Goal: Task Accomplishment & Management: Manage account settings

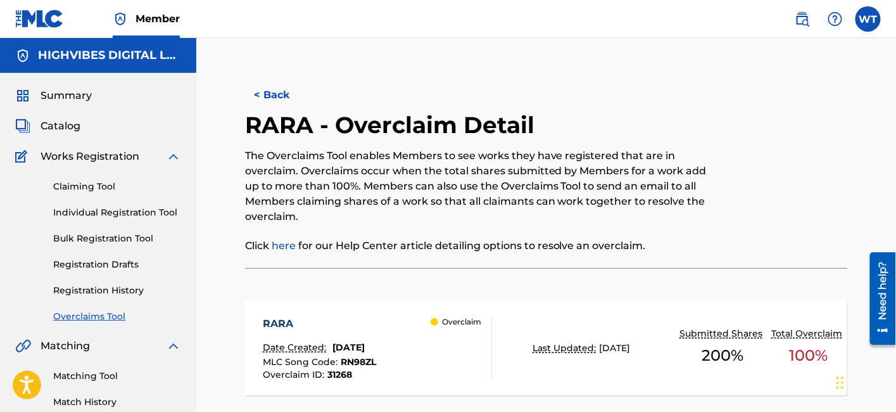
click at [280, 99] on button "< Back" at bounding box center [283, 95] width 76 height 32
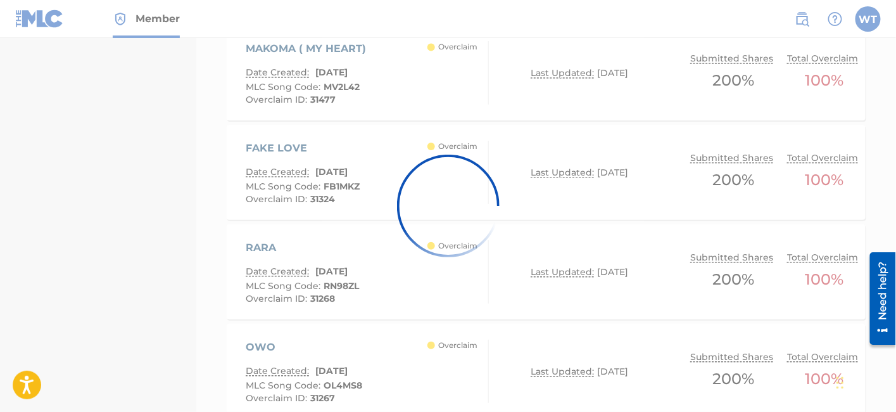
scroll to position [812, 0]
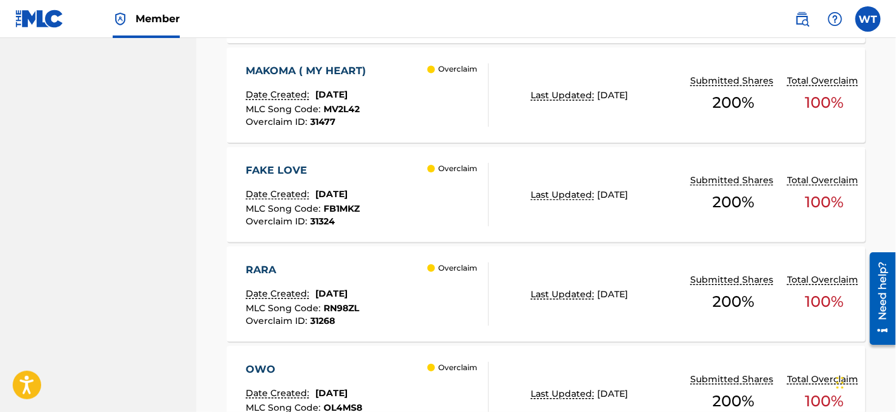
click at [334, 176] on div "FAKE LOVE" at bounding box center [303, 170] width 114 height 15
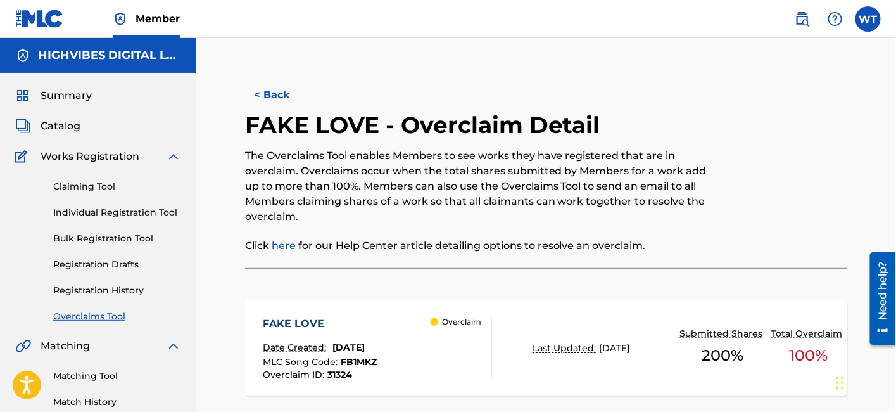
click at [266, 95] on button "< Back" at bounding box center [283, 95] width 76 height 32
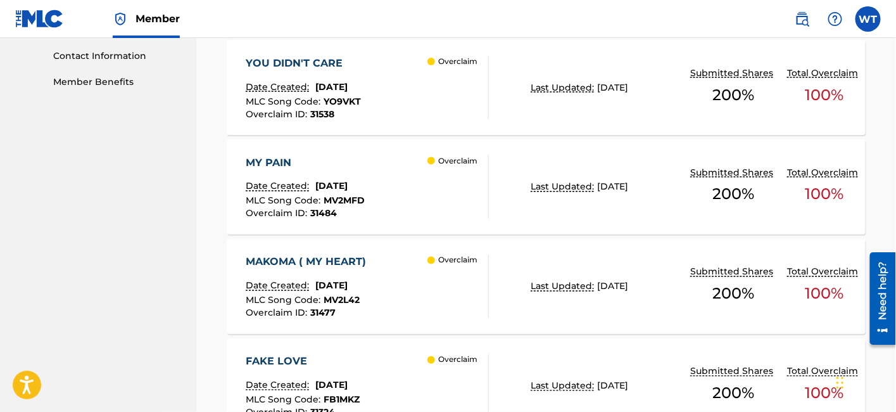
scroll to position [601, 0]
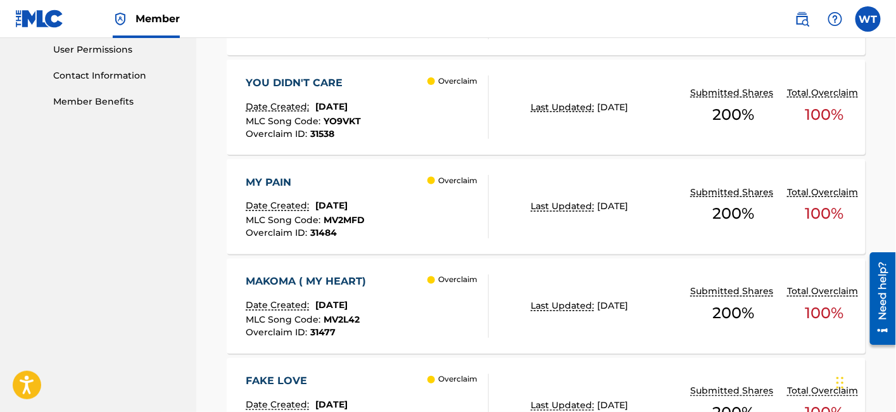
click at [297, 185] on div "MY PAIN" at bounding box center [305, 182] width 119 height 15
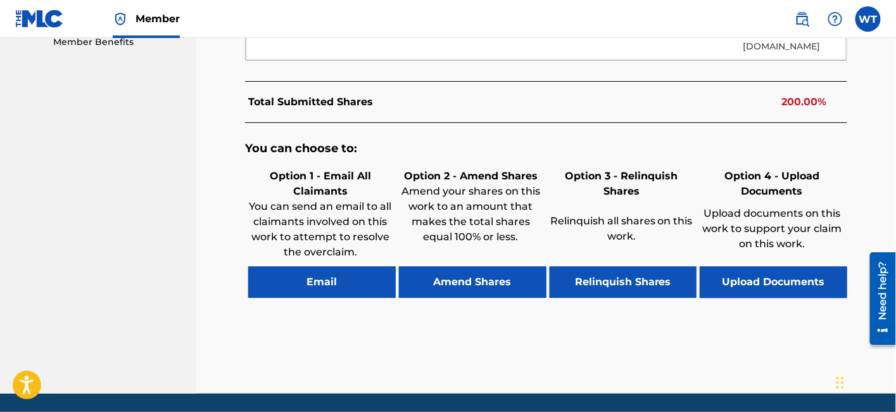
scroll to position [700, 0]
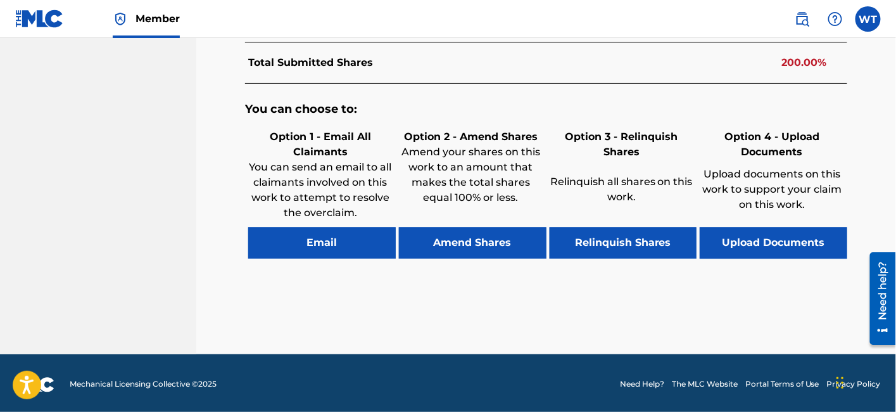
click at [336, 252] on button "Email" at bounding box center [322, 243] width 148 height 32
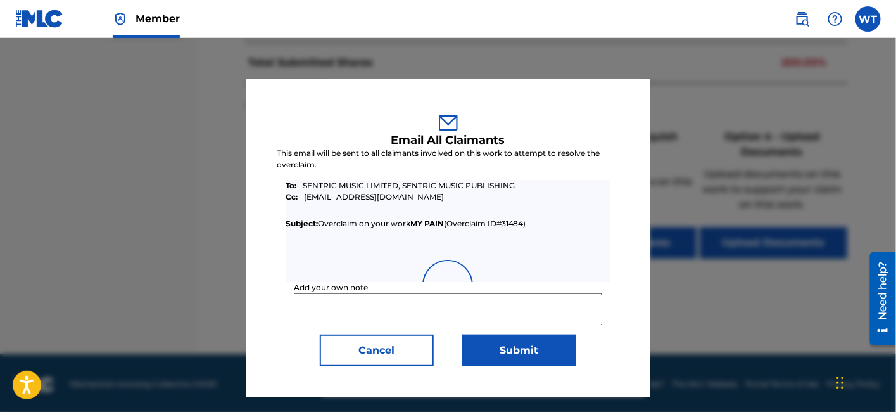
click at [367, 303] on input "Add your own note" at bounding box center [448, 309] width 308 height 32
paste input "The rights holder have reached out to us about this issue and confirmed assignm…"
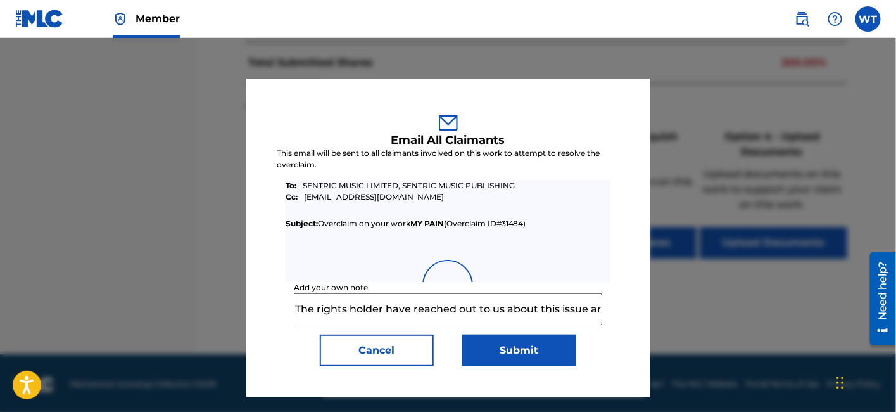
scroll to position [0, 282]
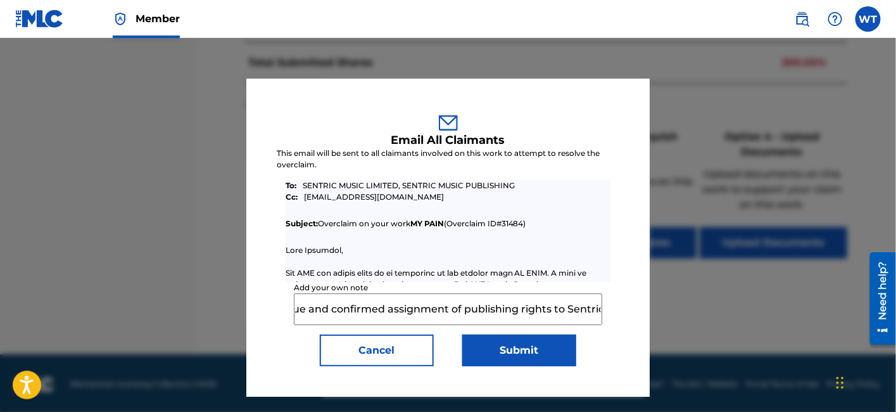
type input "The rights holder have reached out to us about this issue and confirmed assignm…"
click at [488, 350] on button "Submit" at bounding box center [519, 350] width 114 height 32
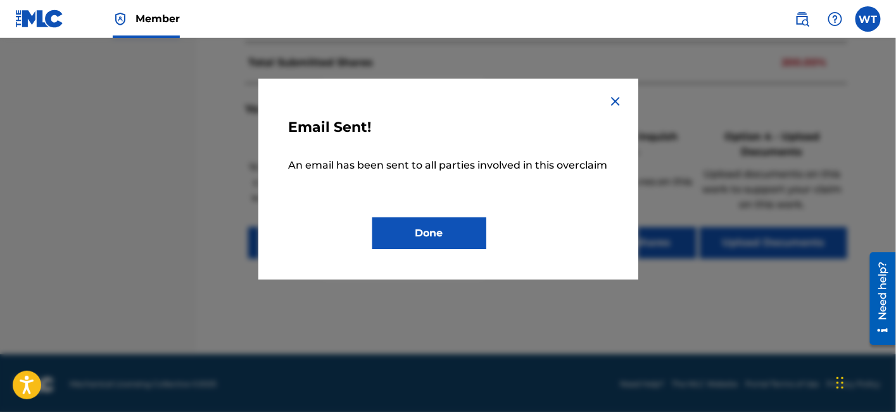
click at [457, 234] on button "Done" at bounding box center [429, 233] width 114 height 32
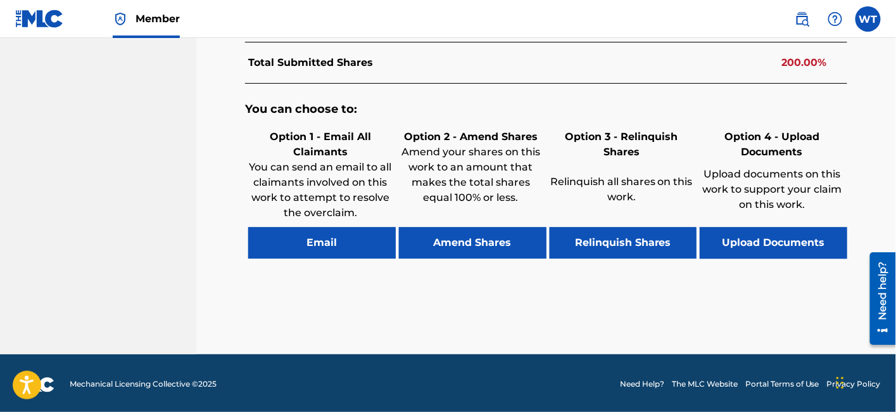
click at [612, 243] on button "Relinquish Shares" at bounding box center [624, 243] width 148 height 32
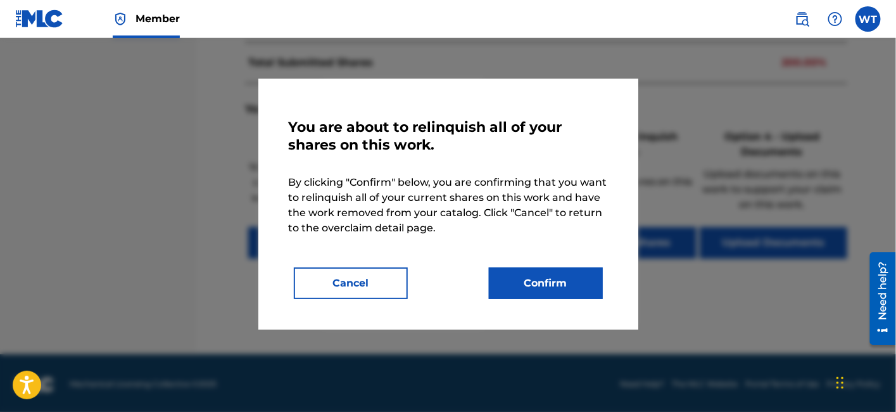
click at [521, 281] on button "Confirm" at bounding box center [546, 283] width 114 height 32
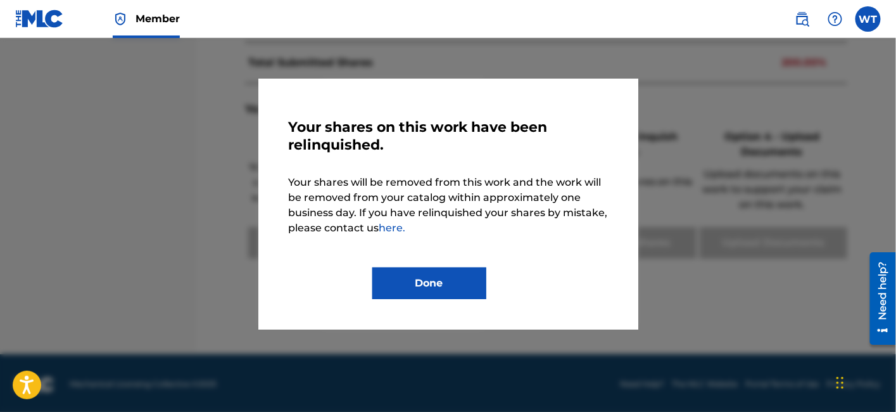
click at [422, 281] on button "Done" at bounding box center [429, 283] width 114 height 32
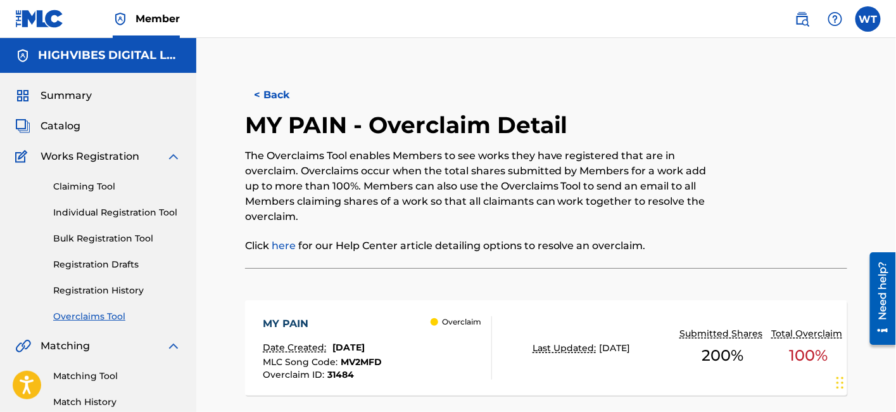
click at [290, 98] on button "< Back" at bounding box center [283, 95] width 76 height 32
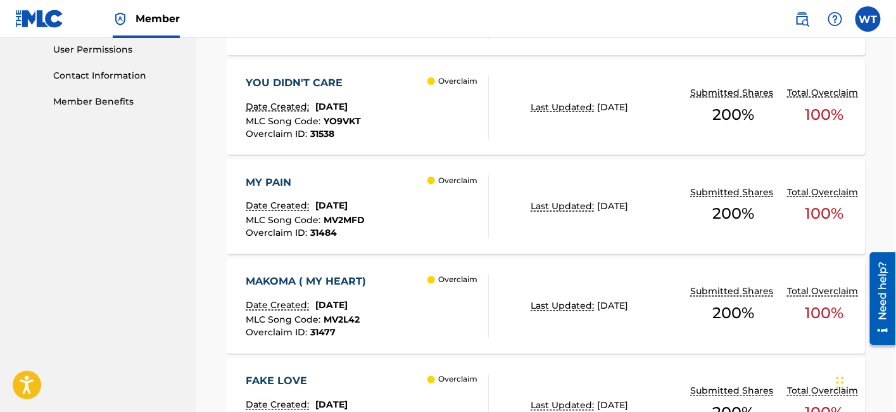
click at [353, 179] on div "MY PAIN" at bounding box center [305, 182] width 119 height 15
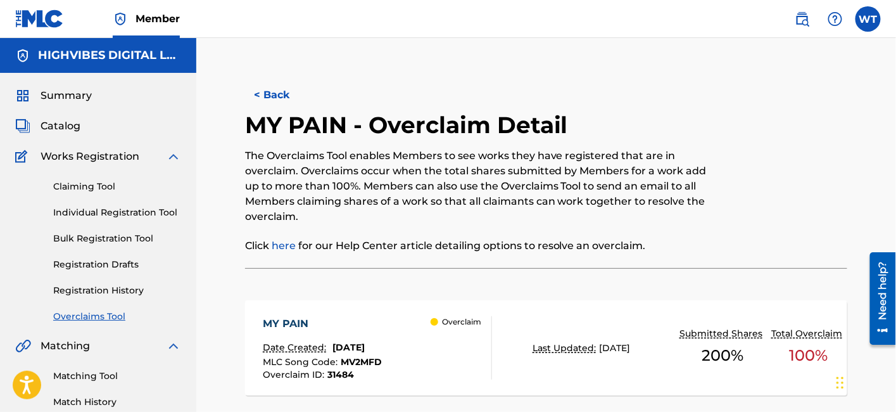
click at [281, 103] on button "< Back" at bounding box center [283, 95] width 76 height 32
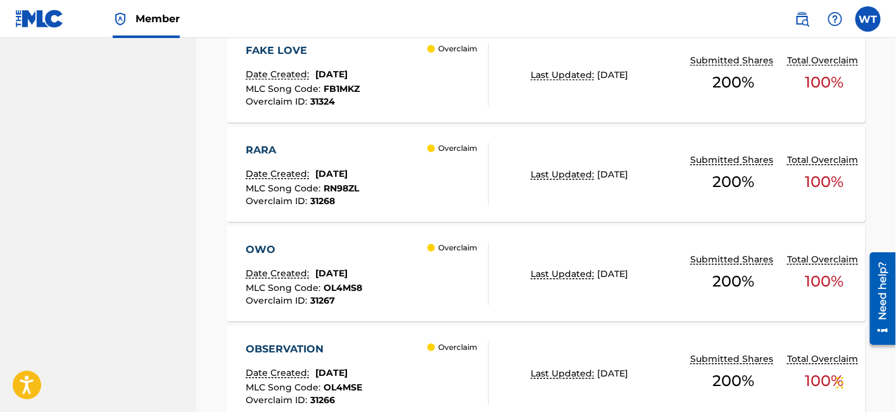
scroll to position [953, 0]
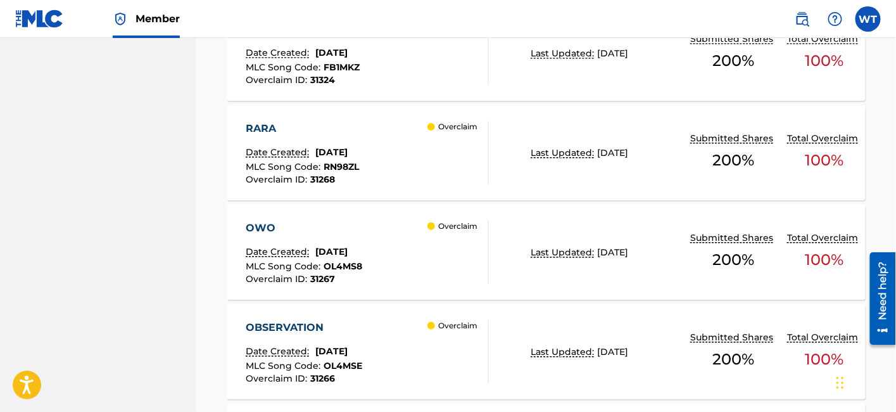
click at [319, 125] on div "RARA" at bounding box center [302, 128] width 113 height 15
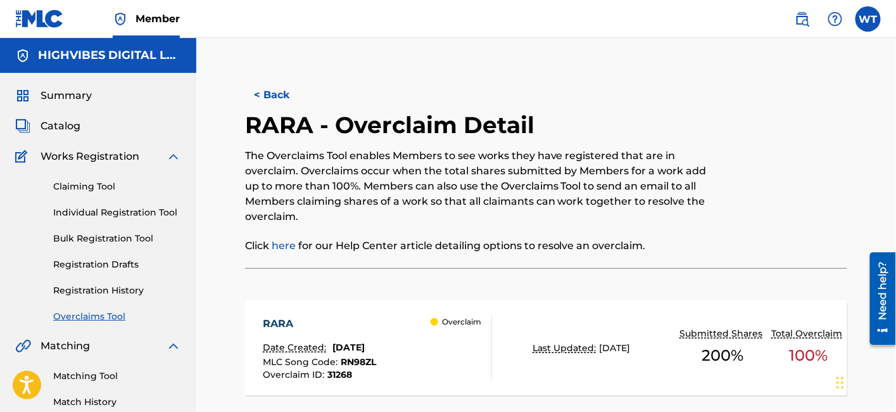
click at [283, 89] on button "< Back" at bounding box center [283, 95] width 76 height 32
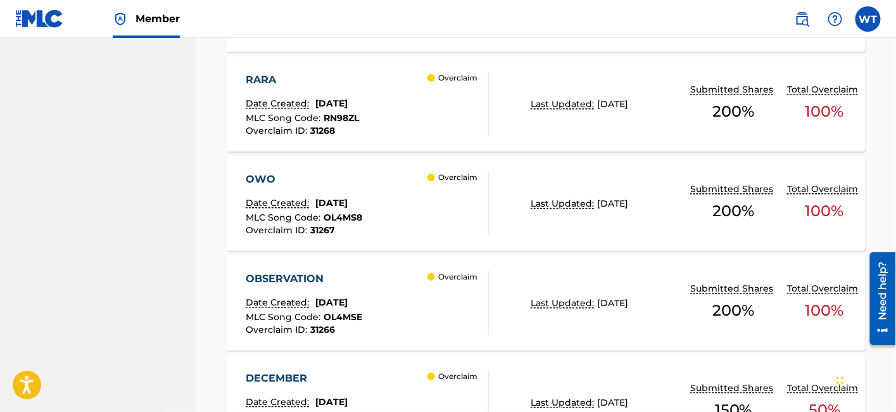
scroll to position [1024, 0]
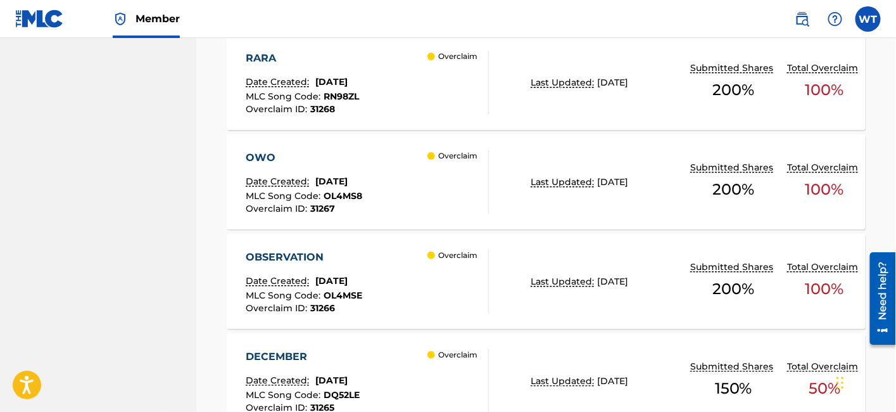
click at [346, 161] on div "OWO" at bounding box center [304, 157] width 117 height 15
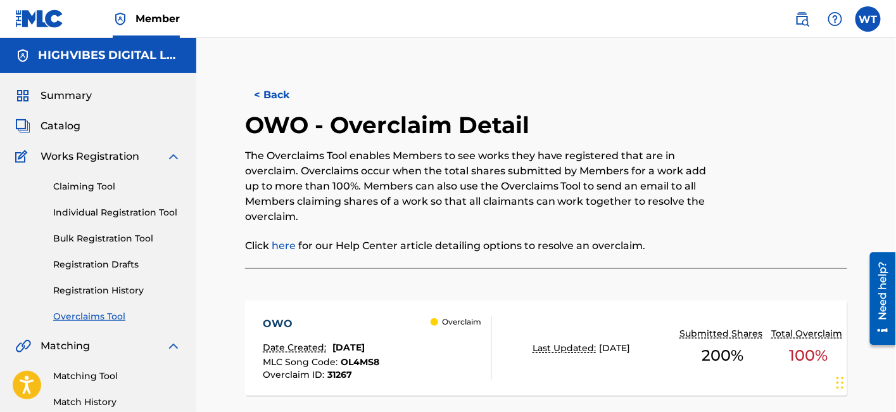
click at [279, 100] on button "< Back" at bounding box center [283, 95] width 76 height 32
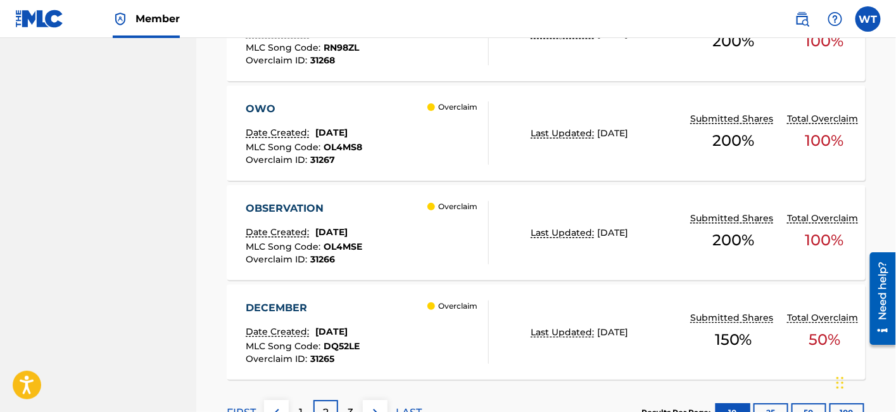
scroll to position [1094, 0]
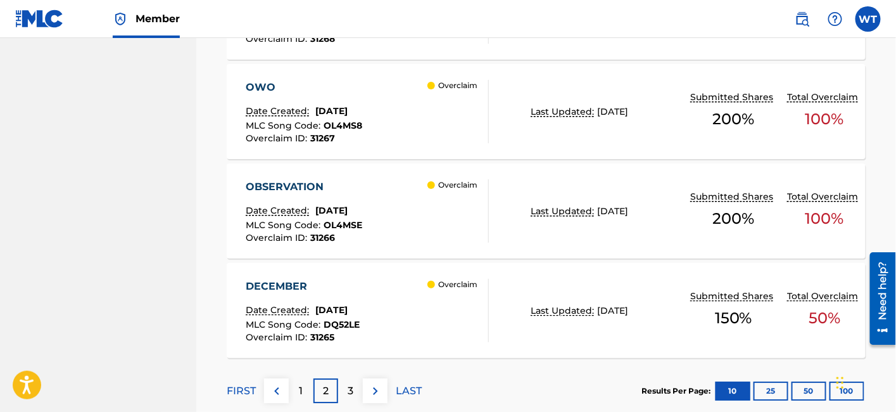
click at [397, 187] on div "OBSERVATION Date Created: July 30, 2025 MLC Song Code : OL4MSE Overclaim ID : 3…" at bounding box center [367, 210] width 243 height 63
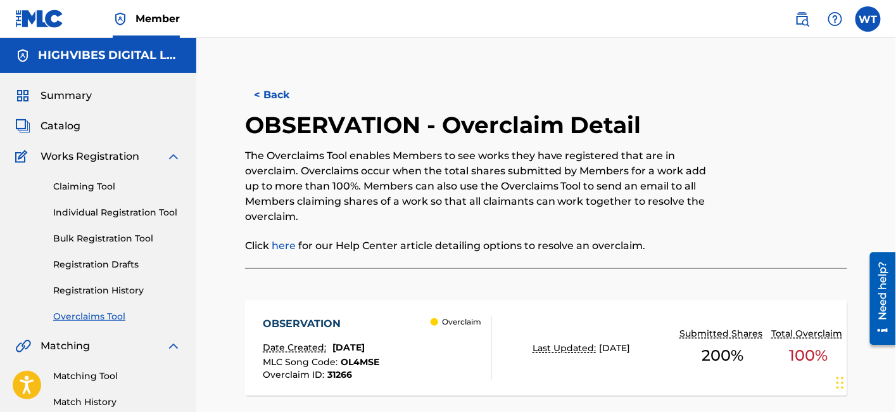
click at [262, 96] on button "< Back" at bounding box center [283, 95] width 76 height 32
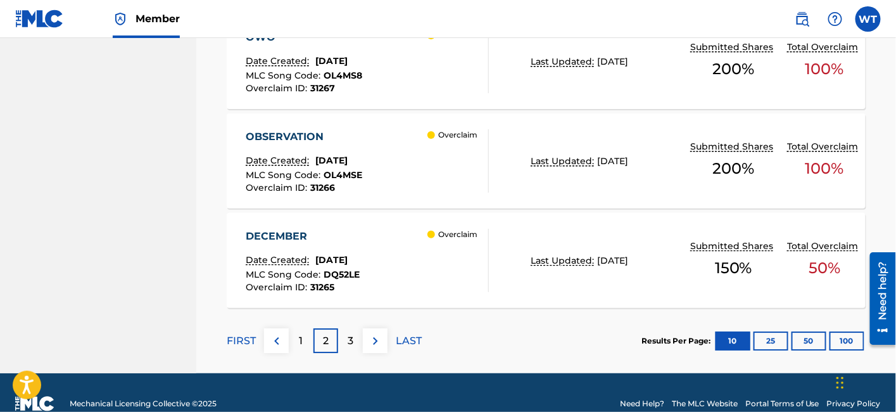
scroll to position [1164, 0]
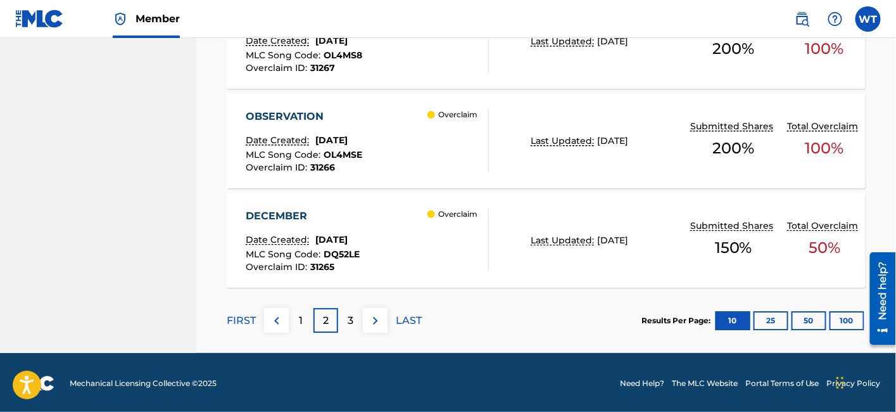
click at [393, 212] on div "DECEMBER Date Created: July 30, 2025 MLC Song Code : DQ52LE Overclaim ID : 3126…" at bounding box center [367, 239] width 243 height 63
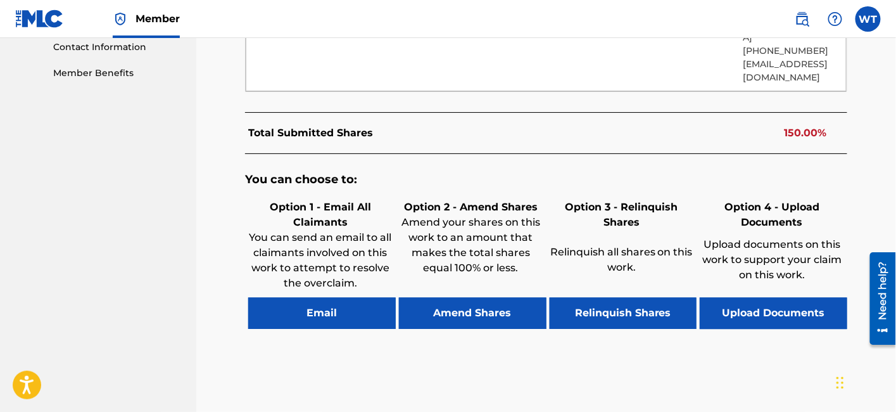
scroll to position [418, 0]
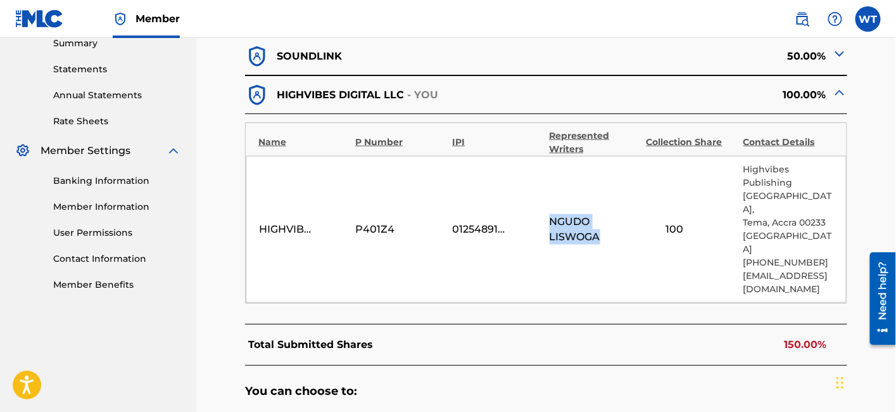
copy span "NGUDO LISWOGA"
drag, startPoint x: 550, startPoint y: 218, endPoint x: 599, endPoint y: 234, distance: 51.3
click at [599, 234] on span "NGUDO LISWOGA" at bounding box center [595, 229] width 91 height 30
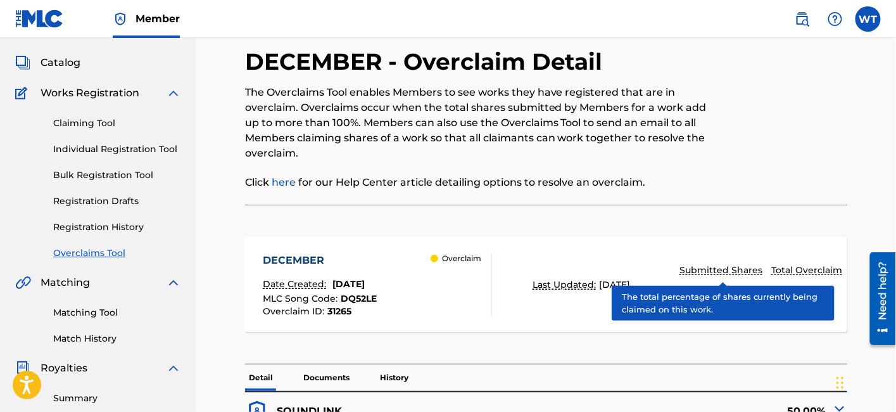
scroll to position [0, 0]
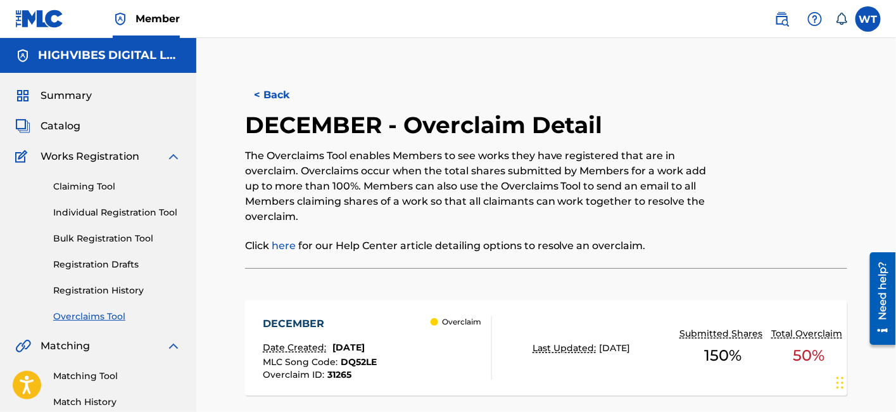
click at [63, 123] on span "Catalog" at bounding box center [61, 125] width 40 height 15
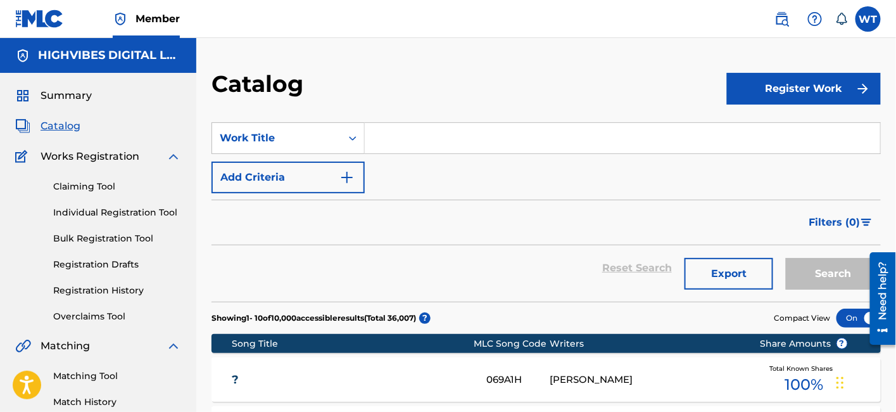
click at [414, 144] on input "Search Form" at bounding box center [623, 138] width 516 height 30
paste input "Joy Afro freebeats"
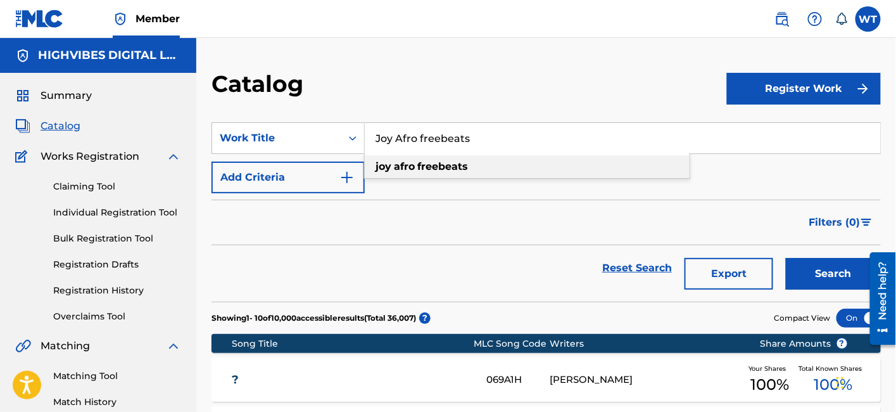
click at [445, 166] on strong "freebeats" at bounding box center [442, 166] width 51 height 12
type input "joy afro freebeats"
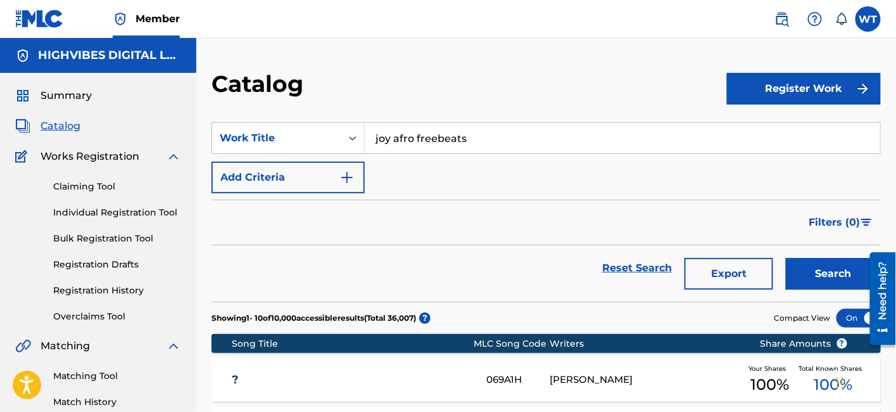
click at [836, 274] on button "Search" at bounding box center [833, 274] width 95 height 32
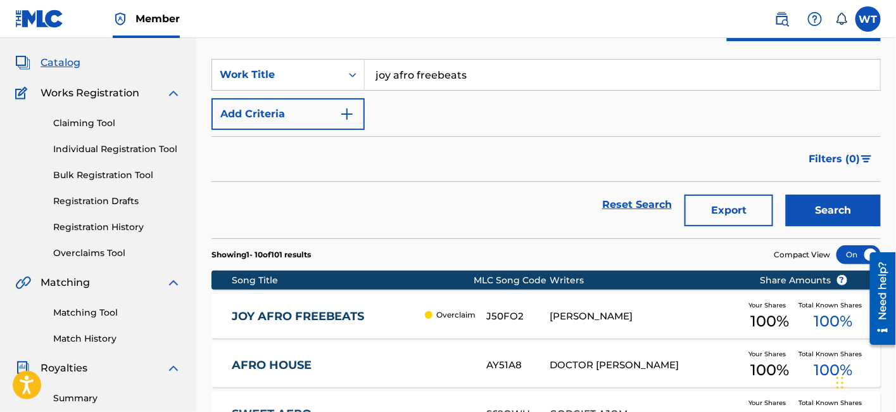
scroll to position [141, 0]
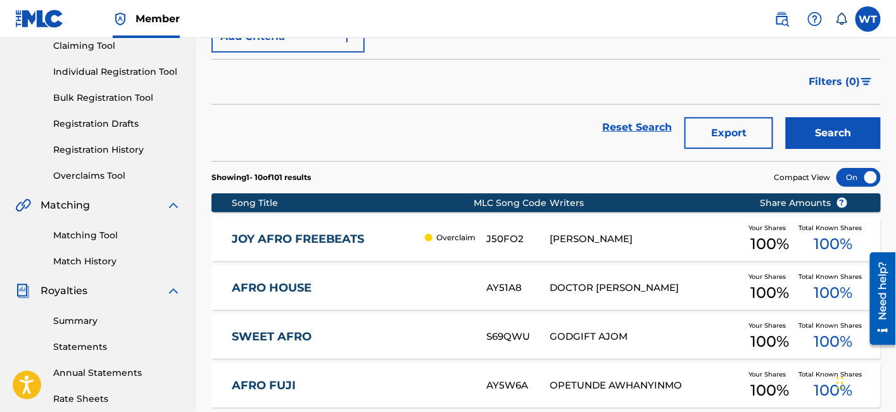
click at [420, 250] on div "JOY AFRO FREEBEATS Overclaim J50FO2 [PERSON_NAME] Your Shares 100 % Total Known…" at bounding box center [547, 239] width 670 height 44
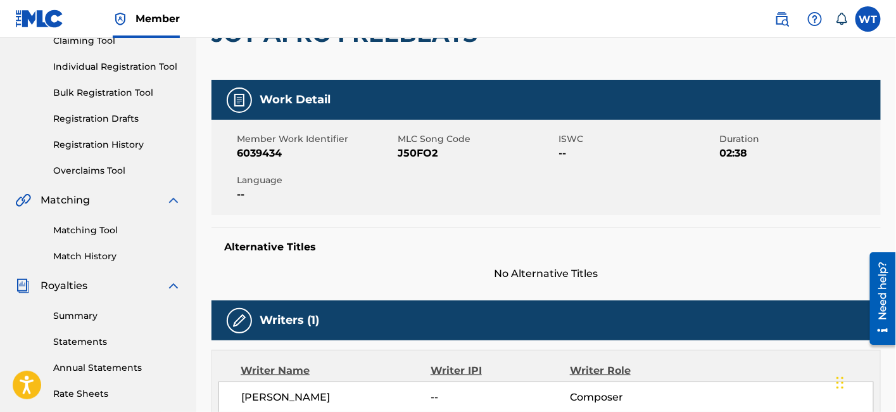
scroll to position [141, 0]
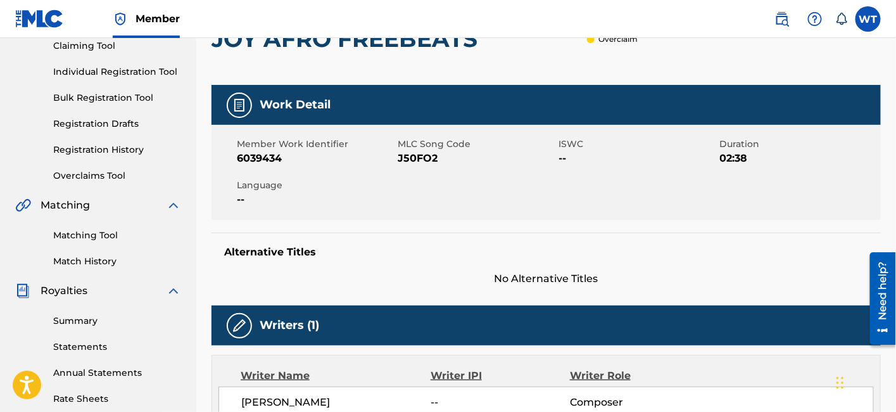
click at [79, 170] on link "Overclaims Tool" at bounding box center [117, 175] width 128 height 13
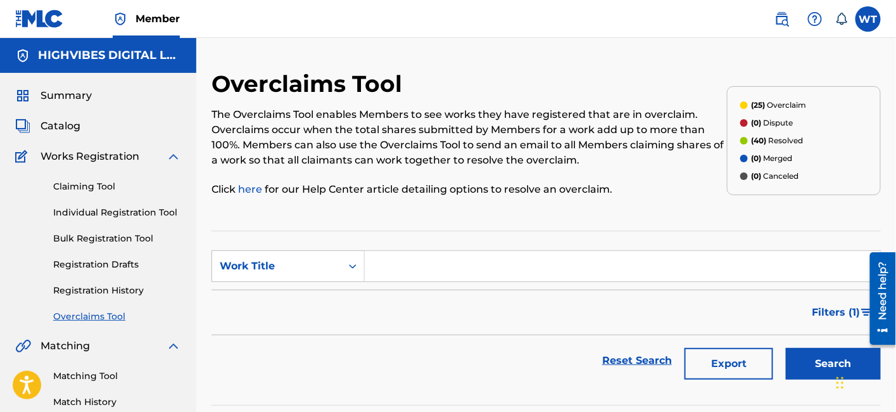
click at [412, 257] on input "Search Form" at bounding box center [623, 266] width 516 height 30
paste input "Joy Afro freebeats"
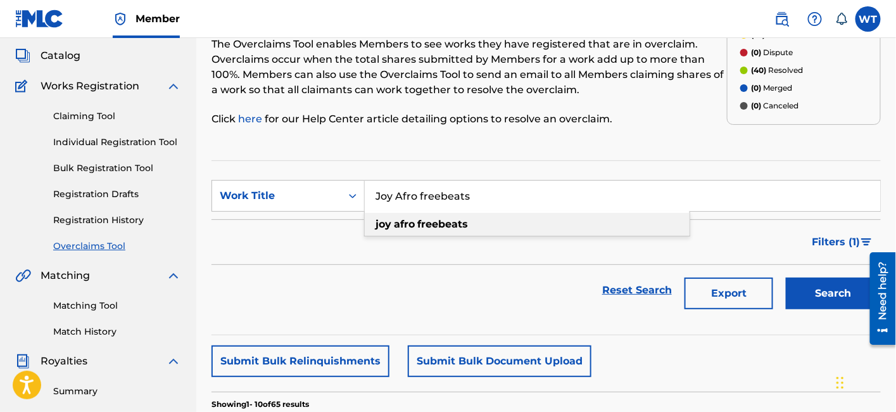
click at [512, 222] on div "joy afro freebeats" at bounding box center [527, 224] width 325 height 23
type input "joy afro freebeats"
click at [799, 301] on button "Search" at bounding box center [833, 293] width 95 height 32
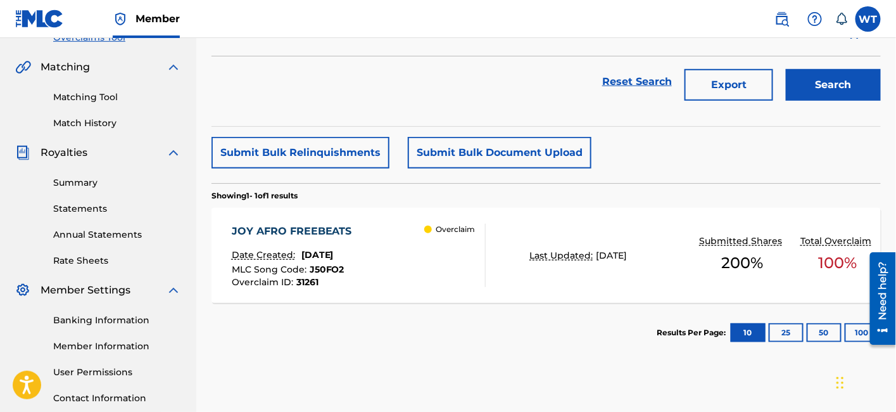
scroll to position [281, 0]
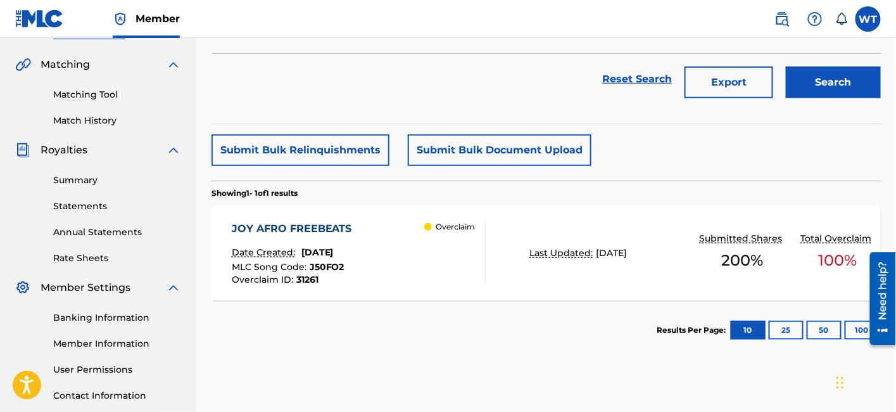
click at [440, 263] on div "Overclaim" at bounding box center [454, 252] width 61 height 63
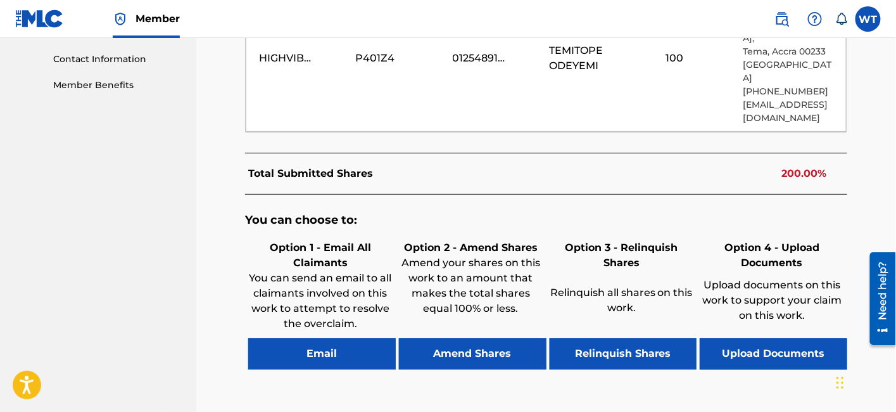
scroll to position [704, 0]
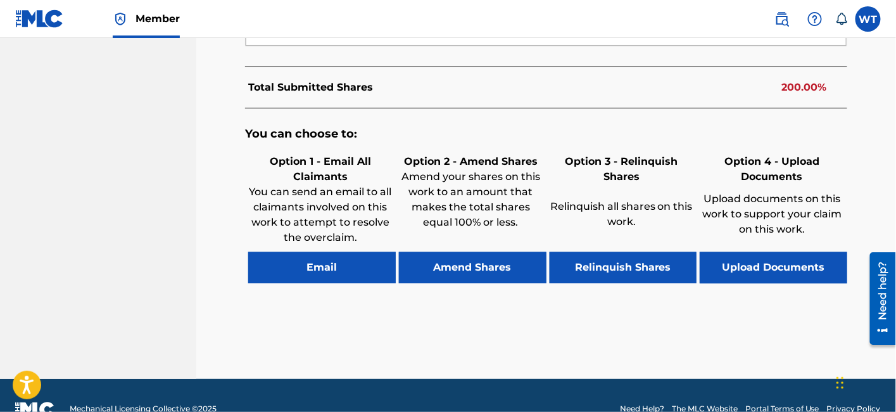
click at [328, 275] on button "Email" at bounding box center [322, 268] width 148 height 32
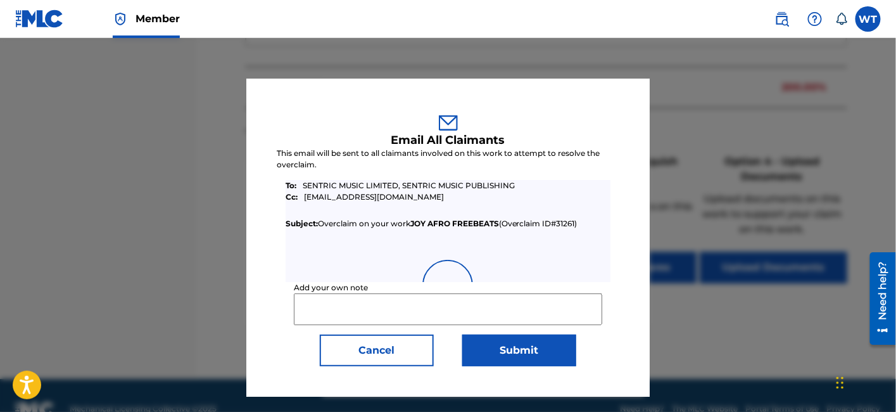
click at [345, 310] on input "Add your own note" at bounding box center [448, 309] width 308 height 32
paste input "The rights holder have reached out to us about this issue and confirmed assignm…"
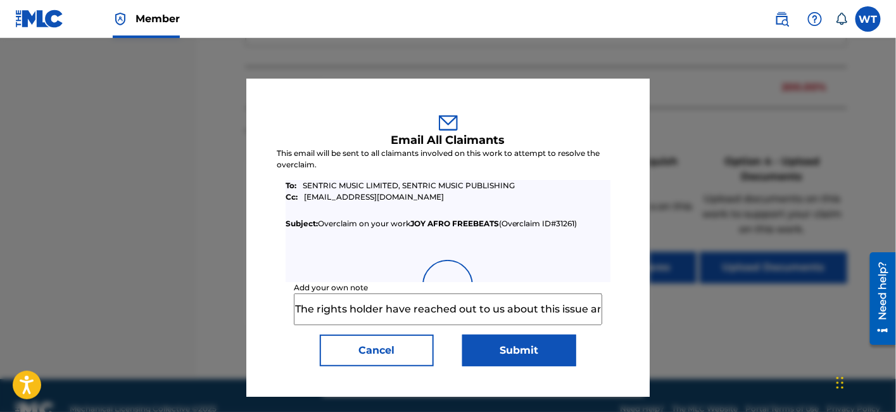
scroll to position [0, 282]
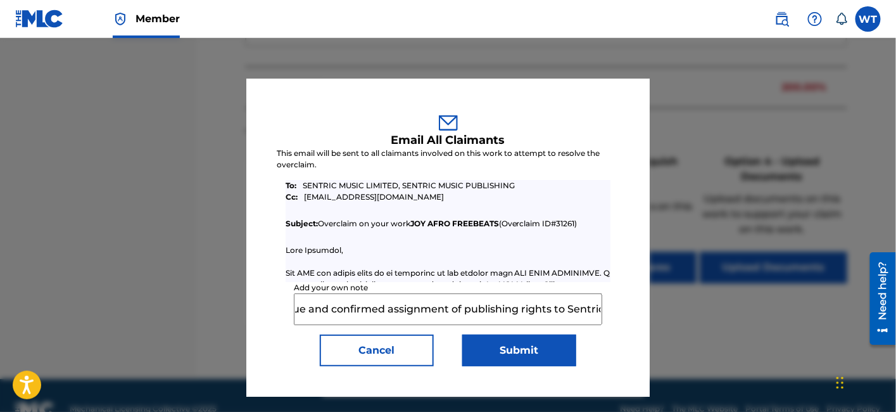
type input "The rights holder have reached out to us about this issue and confirmed assignm…"
click at [504, 353] on button "Submit" at bounding box center [519, 350] width 114 height 32
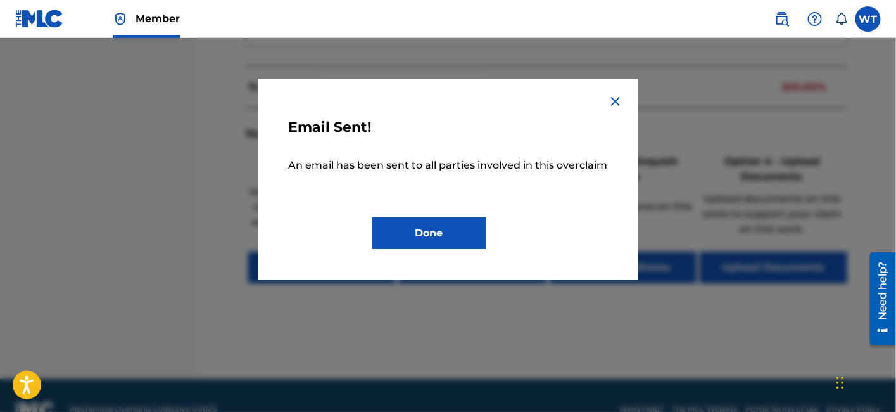
click at [445, 228] on button "Done" at bounding box center [429, 233] width 114 height 32
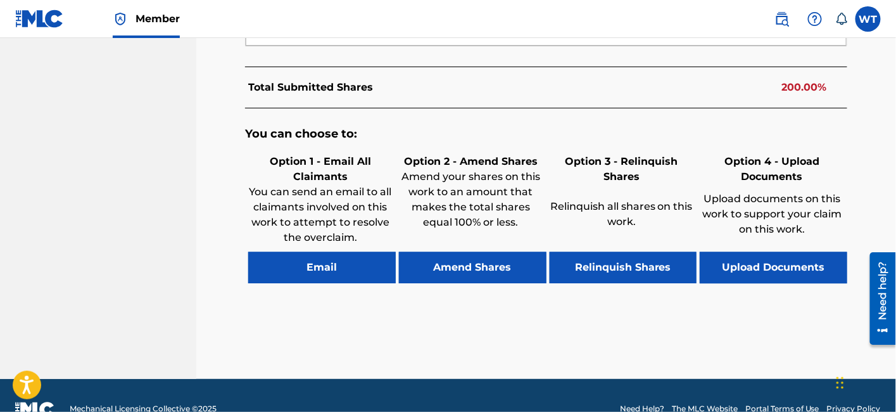
click at [609, 265] on button "Relinquish Shares" at bounding box center [624, 268] width 148 height 32
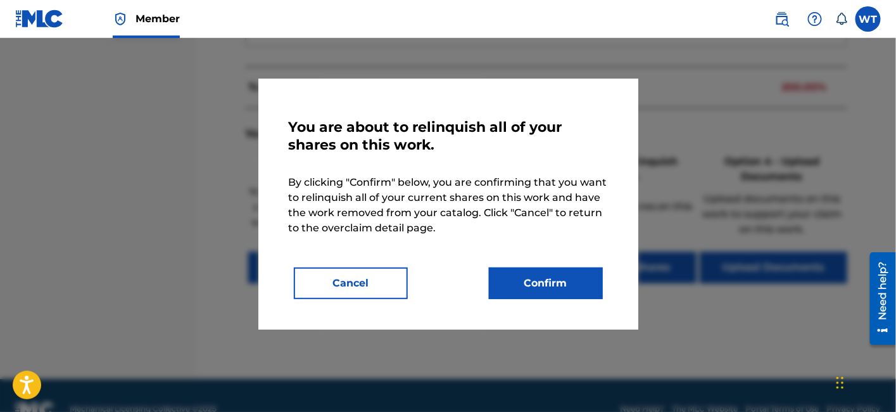
click at [558, 279] on button "Confirm" at bounding box center [546, 283] width 114 height 32
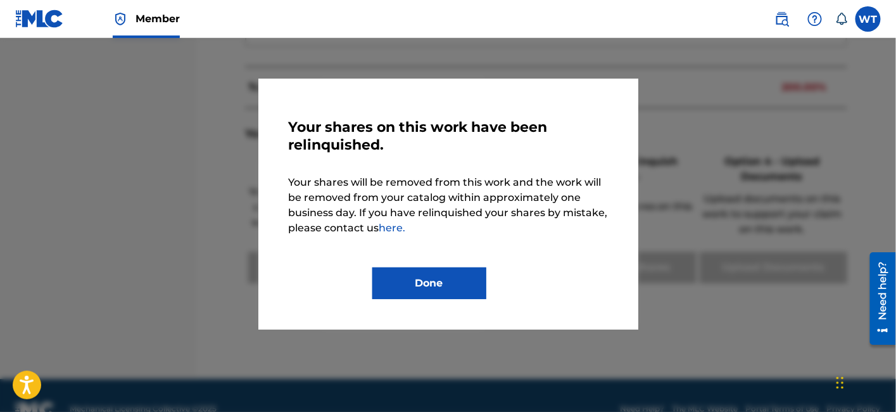
click at [438, 279] on button "Done" at bounding box center [429, 283] width 114 height 32
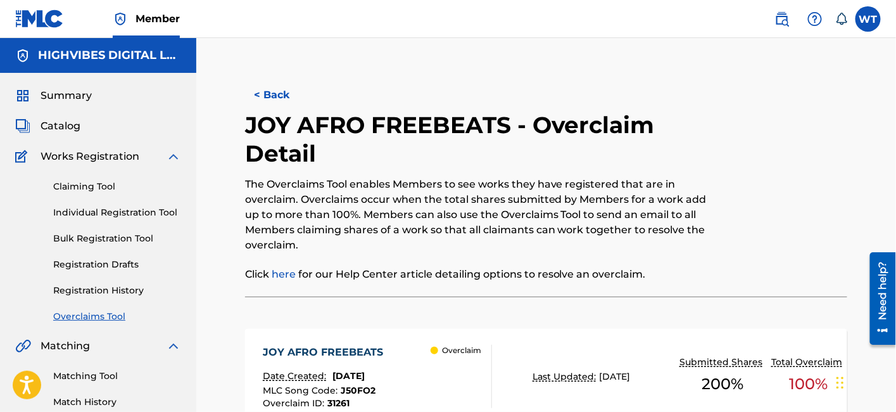
click at [282, 98] on button "< Back" at bounding box center [283, 95] width 76 height 32
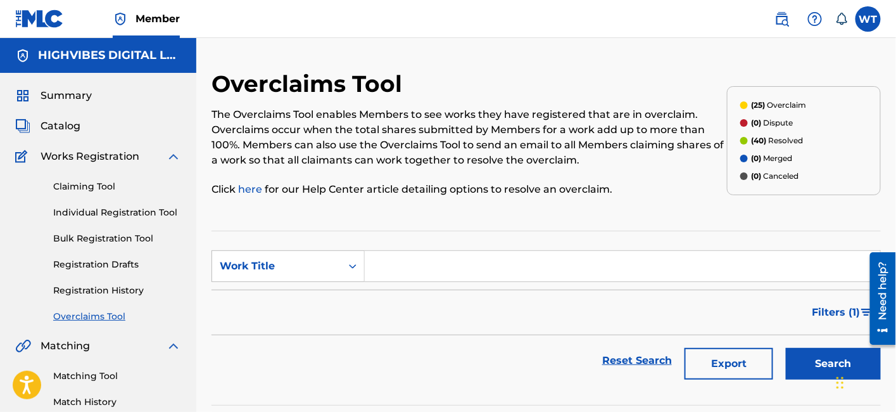
click at [426, 265] on input "Search Form" at bounding box center [623, 266] width 516 height 30
paste input "Party Vibe"
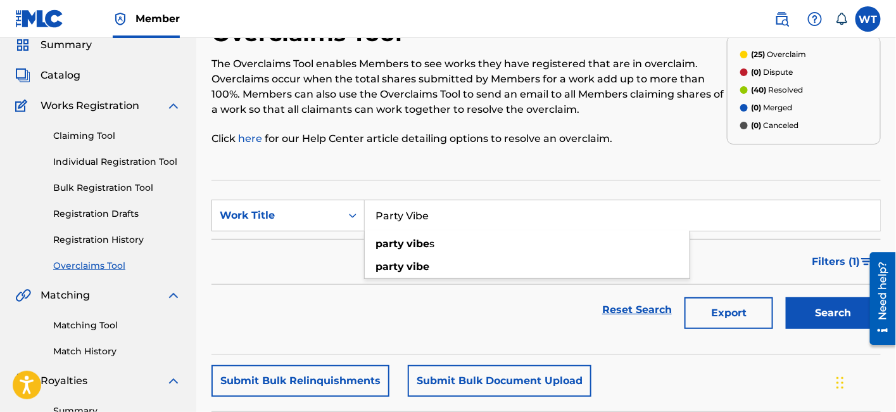
scroll to position [211, 0]
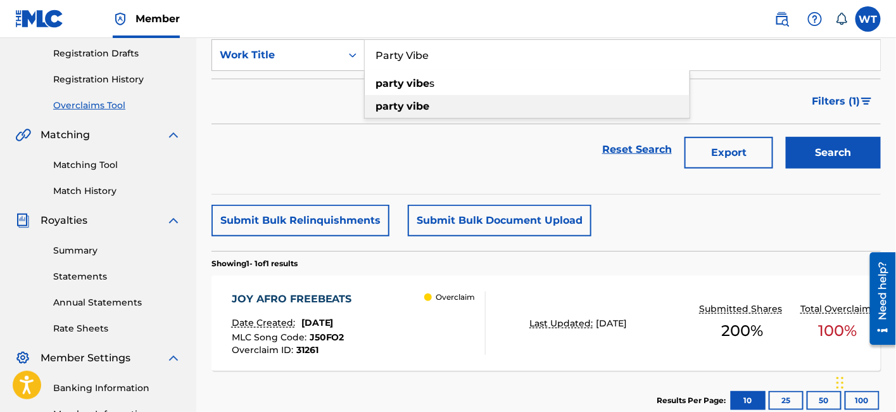
click at [454, 111] on div "party vibe" at bounding box center [527, 106] width 325 height 23
type input "party vibe"
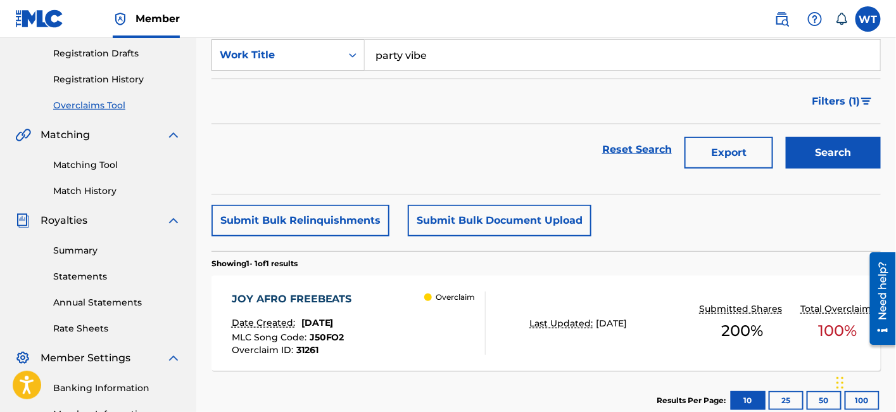
click at [816, 151] on button "Search" at bounding box center [833, 153] width 95 height 32
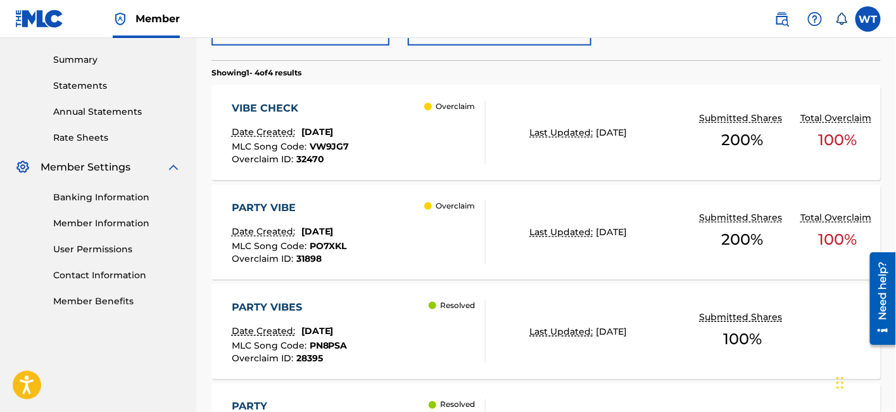
scroll to position [422, 0]
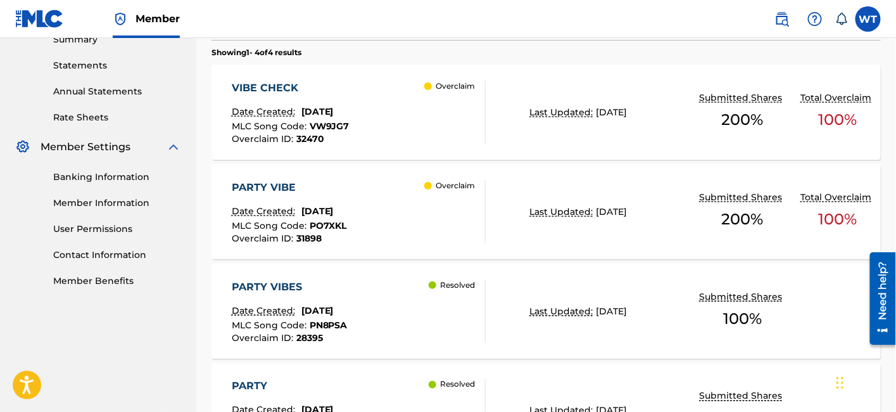
click at [426, 227] on div "Overclaim" at bounding box center [454, 211] width 61 height 63
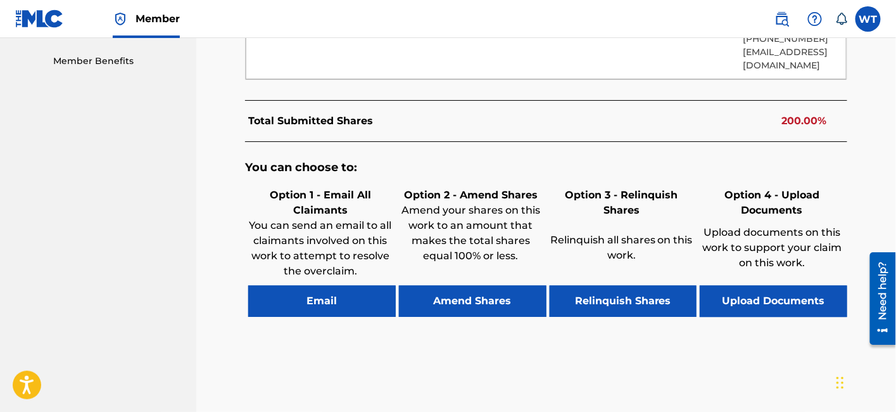
scroll to position [700, 0]
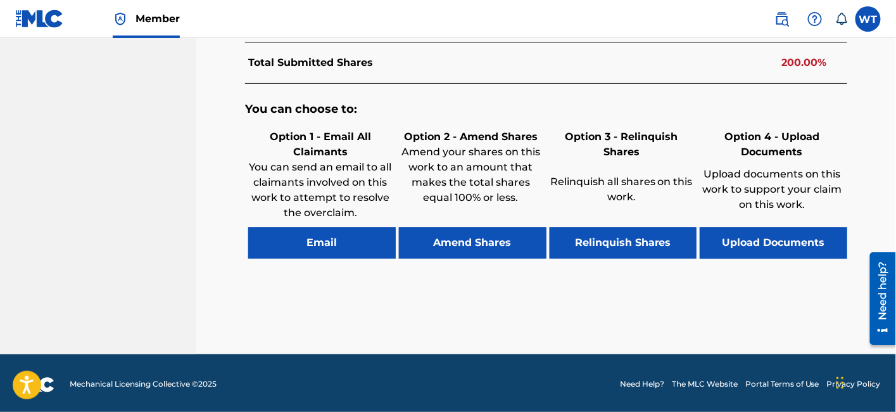
click at [359, 243] on button "Email" at bounding box center [322, 243] width 148 height 32
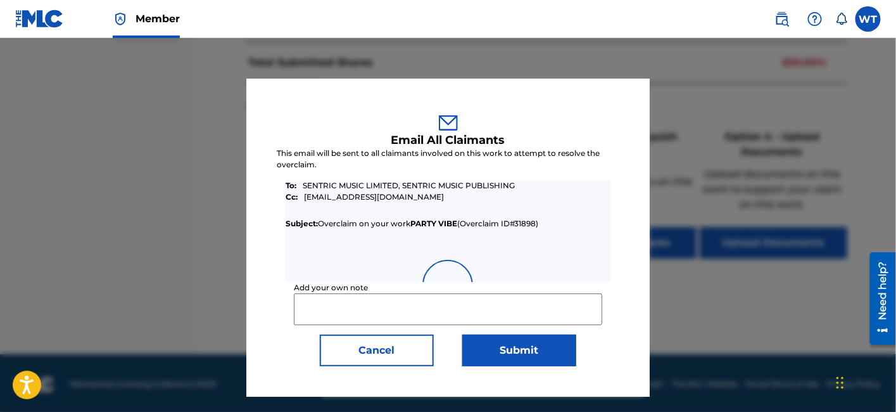
click at [367, 308] on input "Add your own note" at bounding box center [448, 309] width 308 height 32
paste input "Party Vibe"
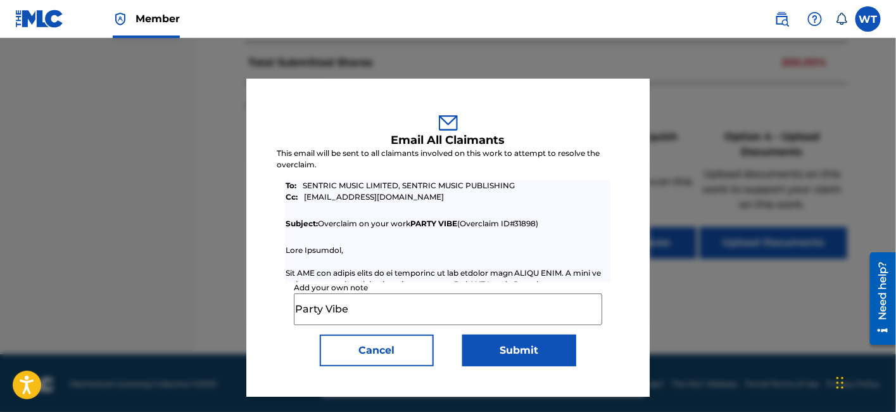
click at [411, 307] on input "Party Vibe" at bounding box center [448, 309] width 308 height 32
click at [409, 310] on input "Party Vibe" at bounding box center [448, 309] width 308 height 32
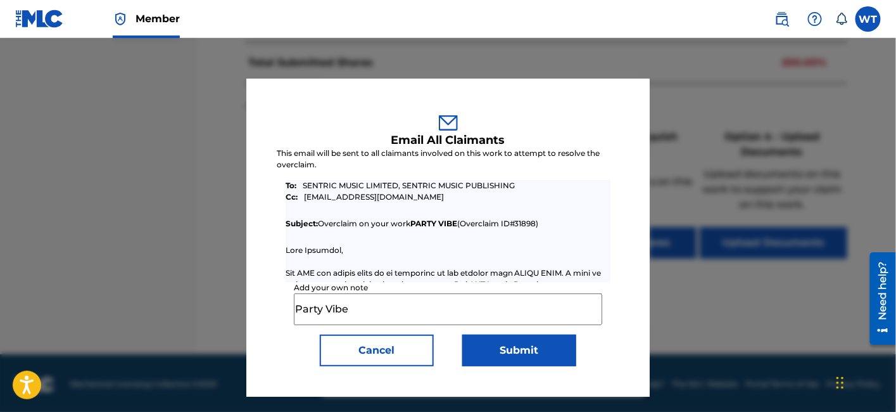
click at [409, 310] on input "Party Vibe" at bounding box center [448, 309] width 308 height 32
paste input "The rights holder have reached out to us about this issue and confirmed assignm…"
type input "The rights holder have reached out to us about this issue and confirmed assignm…"
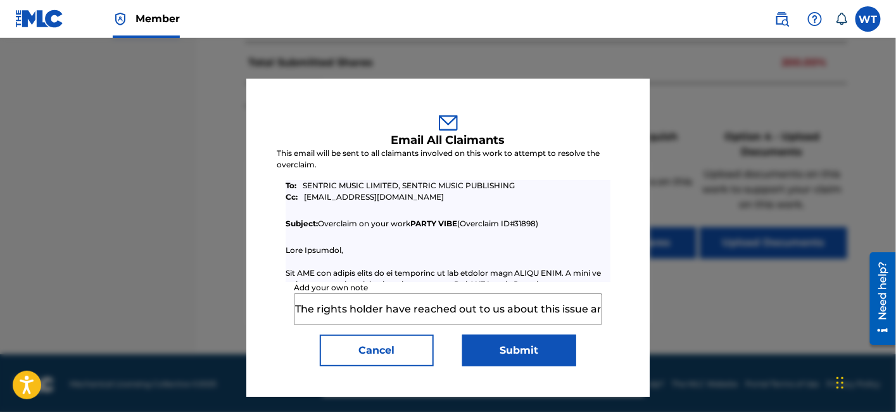
click at [533, 356] on button "Submit" at bounding box center [519, 350] width 114 height 32
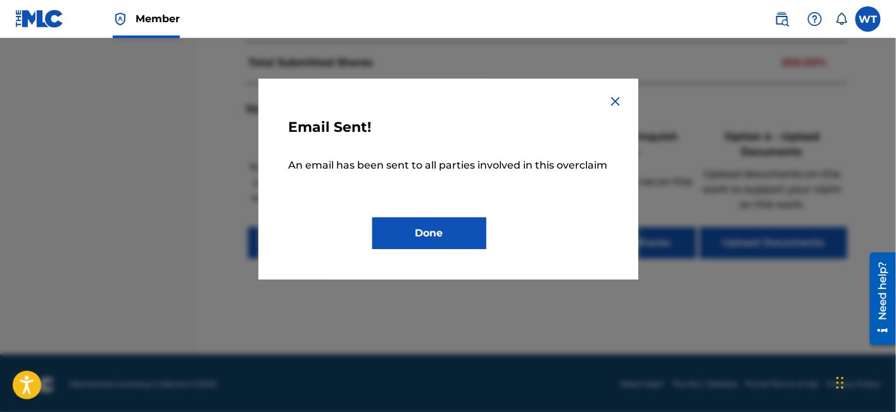
click at [424, 238] on button "Done" at bounding box center [429, 233] width 114 height 32
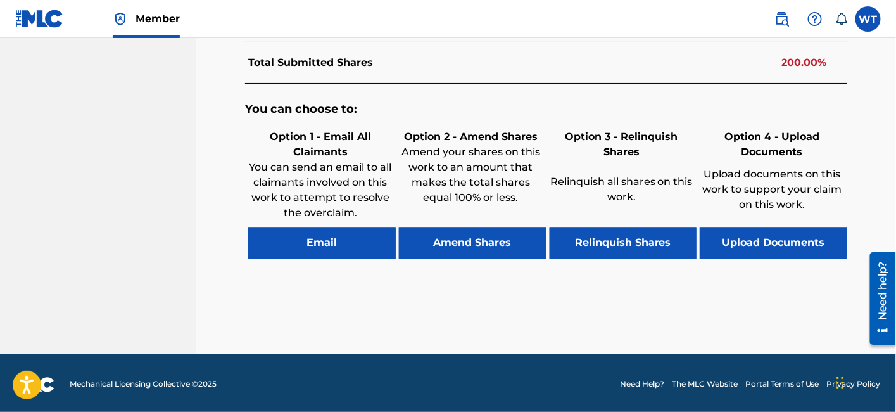
click at [623, 246] on button "Relinquish Shares" at bounding box center [624, 243] width 148 height 32
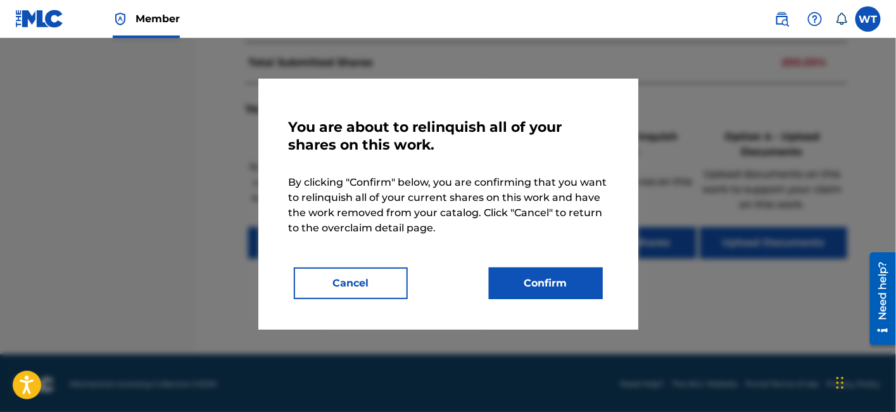
click at [569, 281] on button "Confirm" at bounding box center [546, 283] width 114 height 32
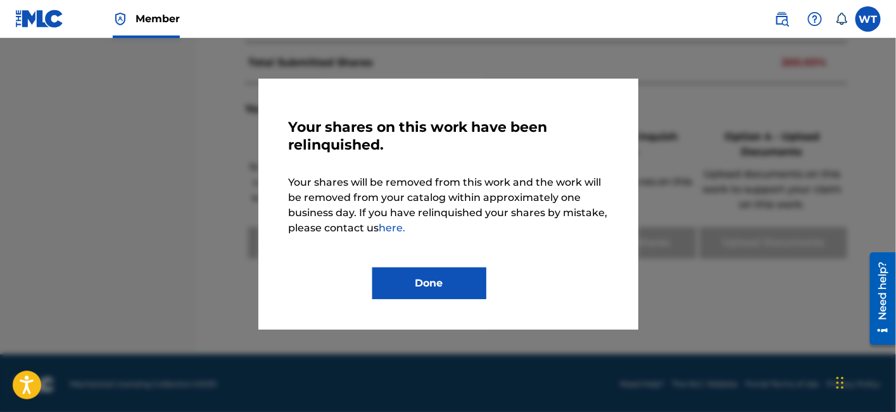
click at [451, 283] on button "Done" at bounding box center [429, 283] width 114 height 32
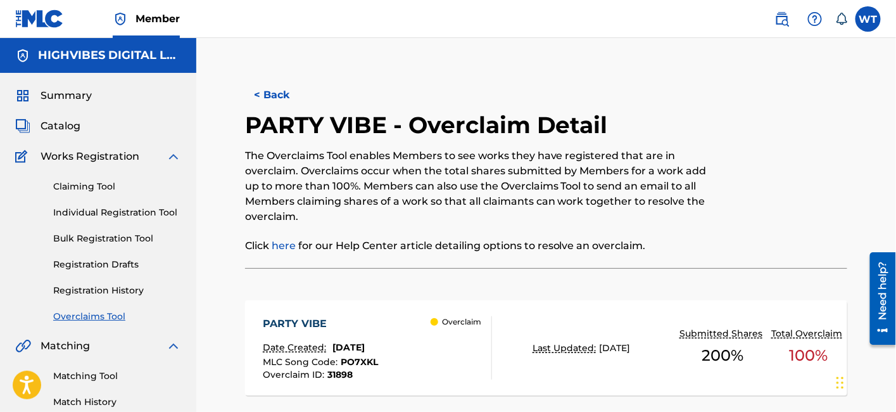
click at [267, 94] on button "< Back" at bounding box center [283, 95] width 76 height 32
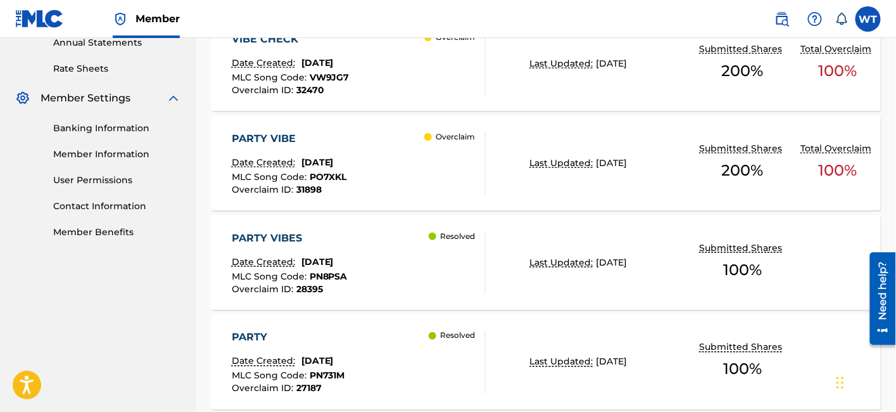
scroll to position [492, 0]
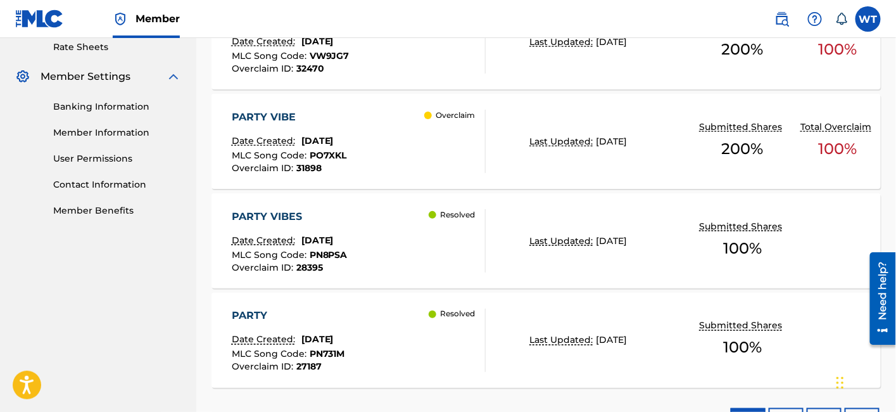
click at [440, 144] on div "Overclaim" at bounding box center [454, 141] width 61 height 63
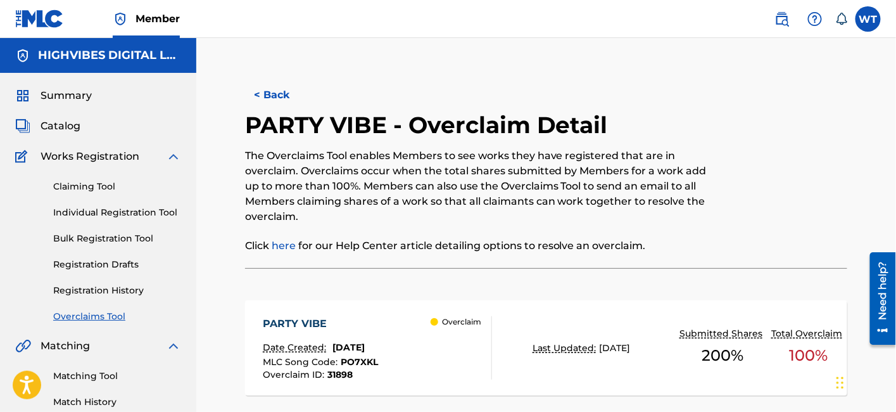
click at [279, 98] on button "< Back" at bounding box center [283, 95] width 76 height 32
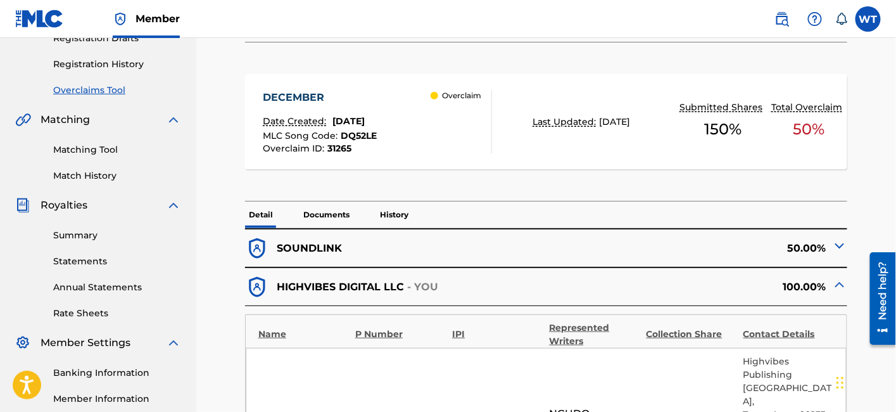
scroll to position [352, 0]
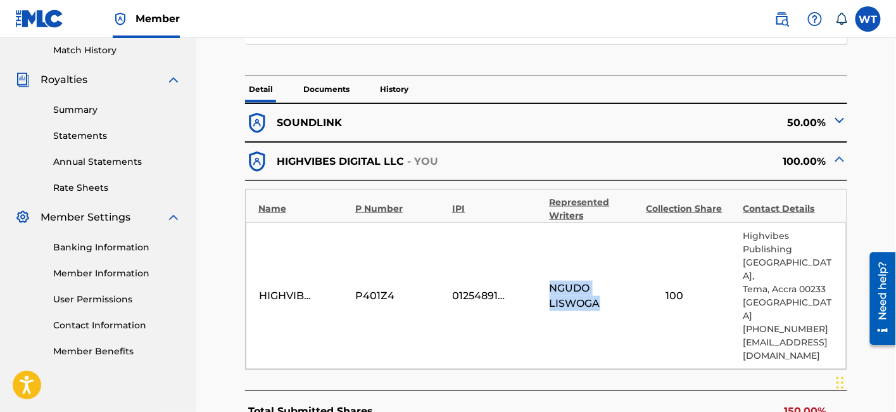
drag, startPoint x: 550, startPoint y: 288, endPoint x: 602, endPoint y: 304, distance: 54.5
click at [600, 305] on span "NGUDO LISWOGA" at bounding box center [595, 296] width 91 height 30
copy span "NGUDO LISWOGA"
